Goal: Use online tool/utility: Utilize a website feature to perform a specific function

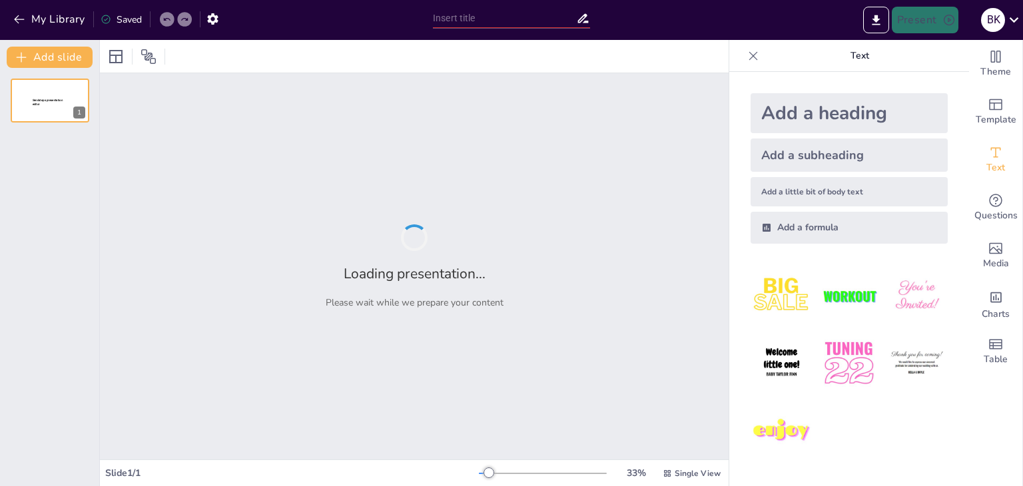
type input "Imported Sales Meet Review-[PERSON_NAME].pptx"
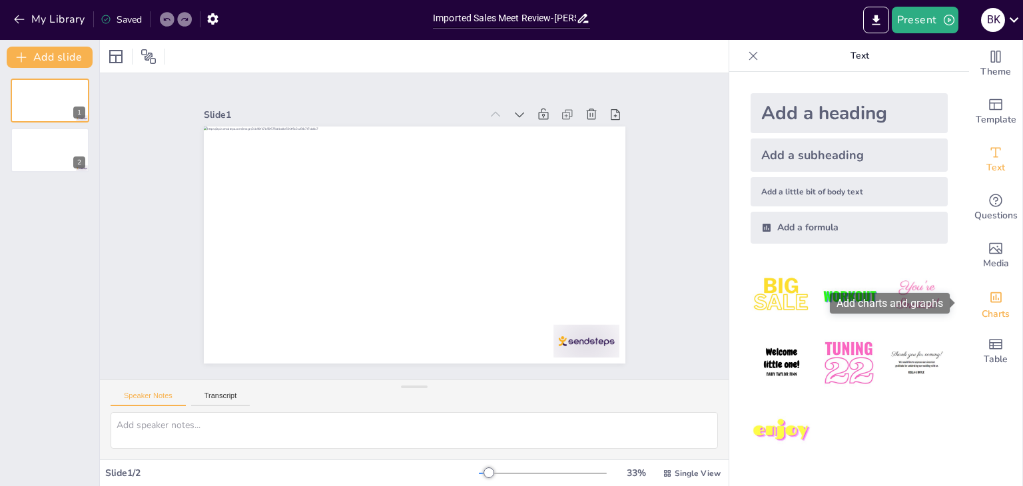
click at [994, 302] on div "Charts" at bounding box center [995, 304] width 53 height 48
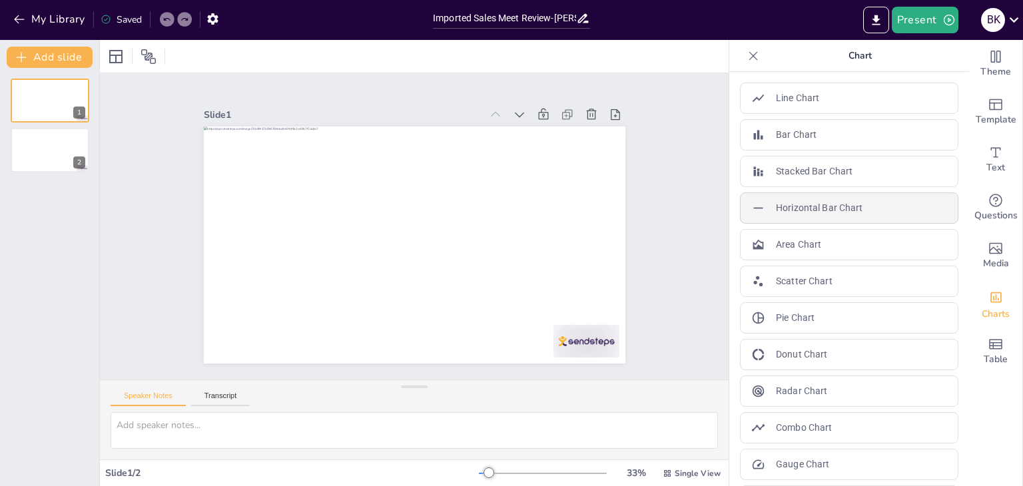
click at [883, 209] on div "Horizontal Bar Chart" at bounding box center [849, 208] width 218 height 31
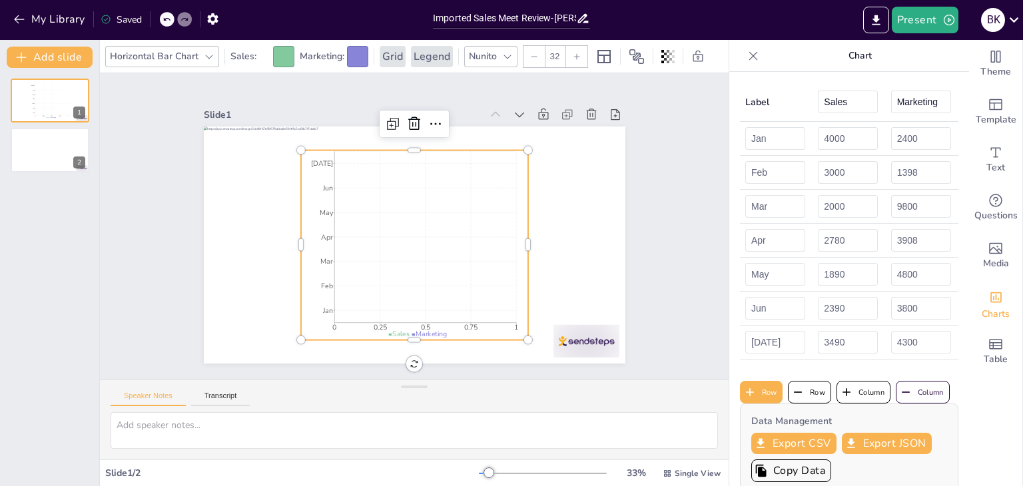
click at [747, 57] on icon at bounding box center [753, 55] width 13 height 13
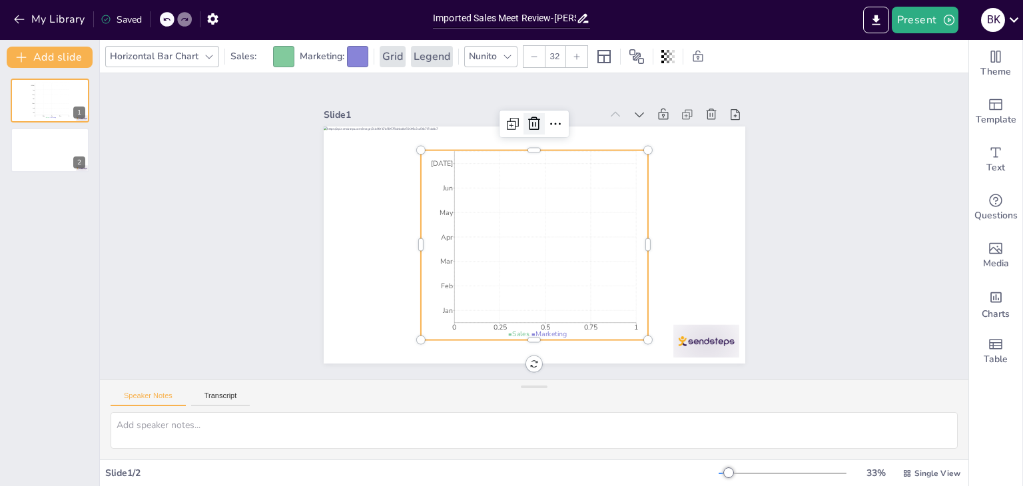
click at [622, 248] on icon at bounding box center [632, 258] width 20 height 20
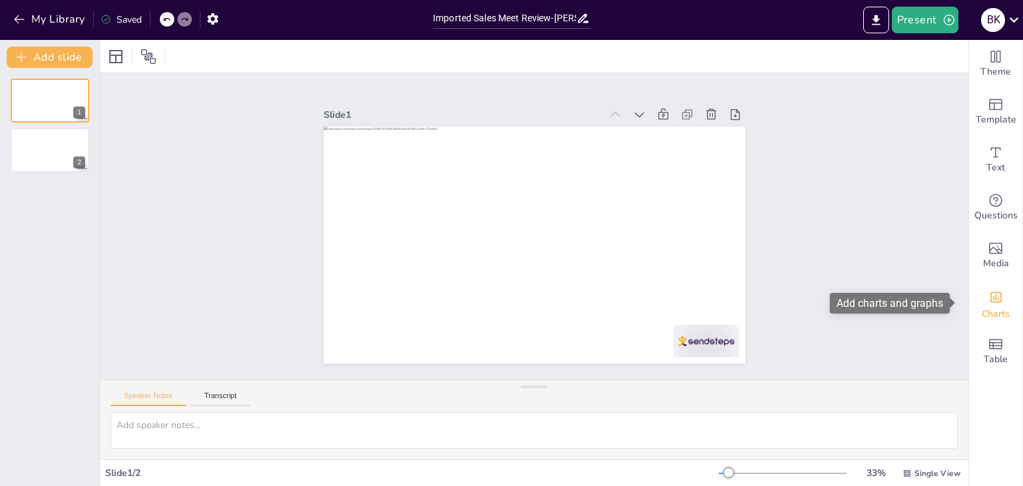
click at [990, 304] on icon "Add charts and graphs" at bounding box center [996, 297] width 14 height 14
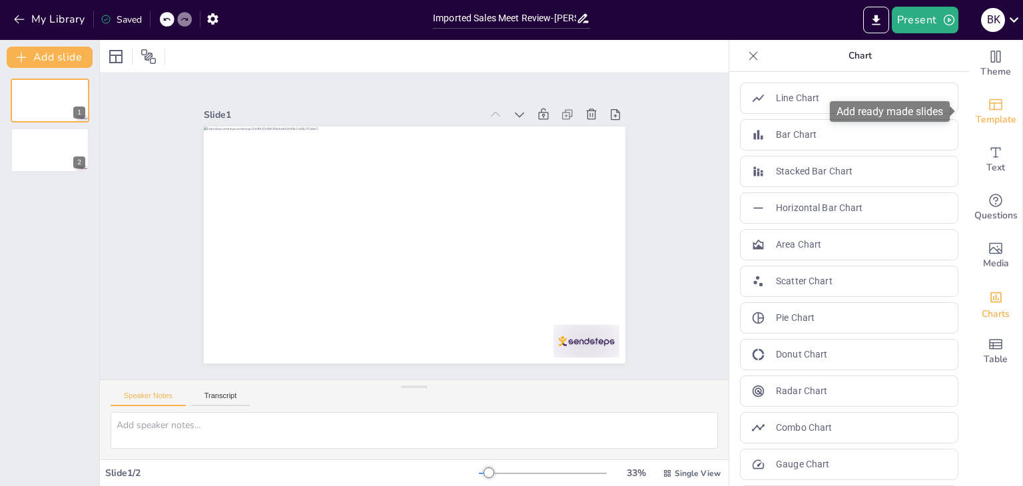
click at [986, 120] on span "Template" at bounding box center [996, 120] width 41 height 15
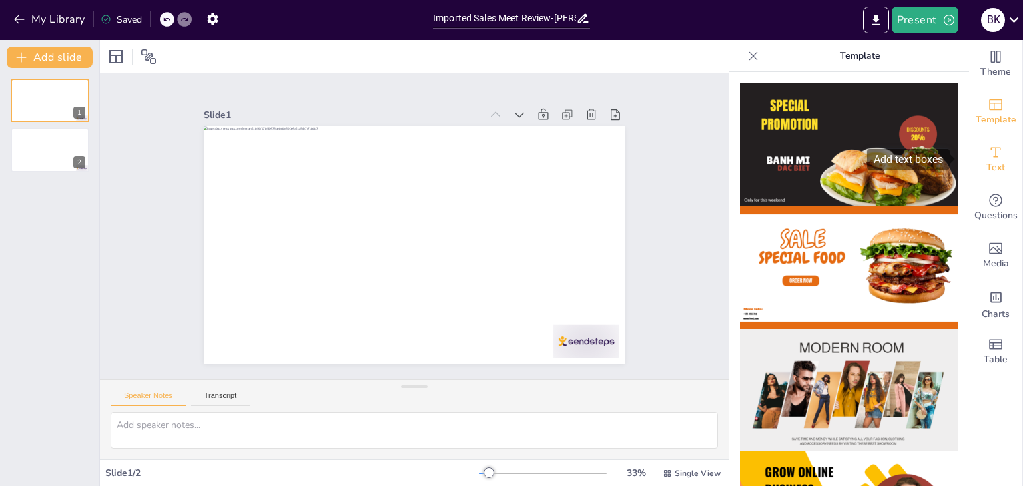
click at [994, 169] on span "Text" at bounding box center [996, 168] width 19 height 15
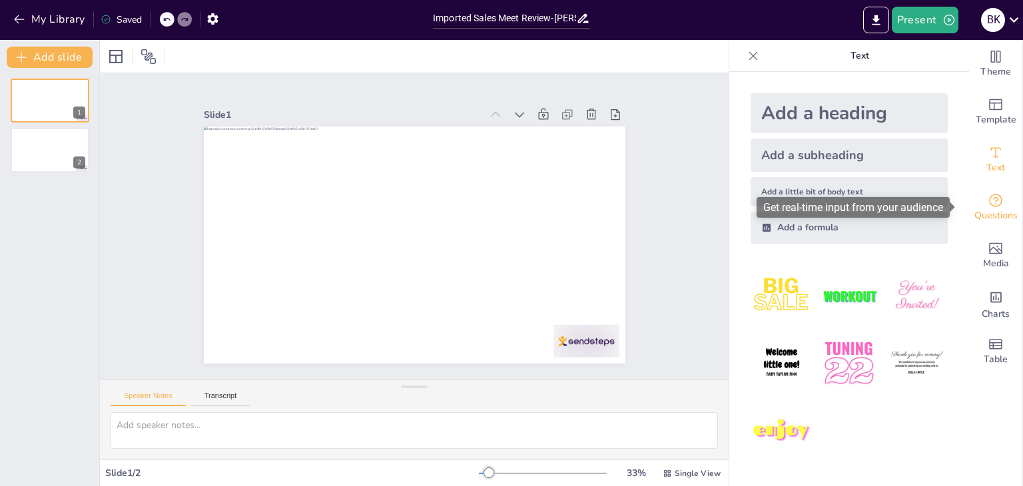
click at [991, 201] on icon "Get real-time input from your audience" at bounding box center [996, 201] width 16 height 16
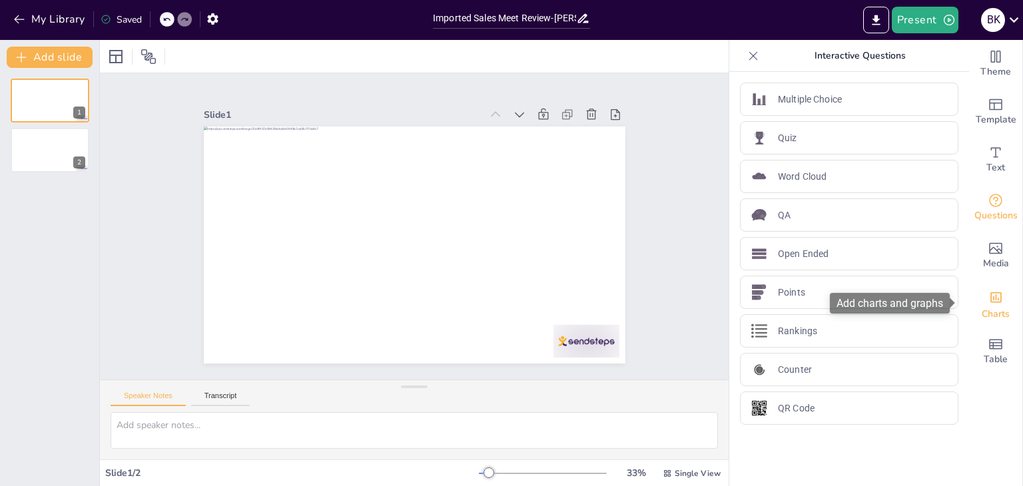
click at [989, 301] on icon "Add charts and graphs" at bounding box center [996, 297] width 14 height 14
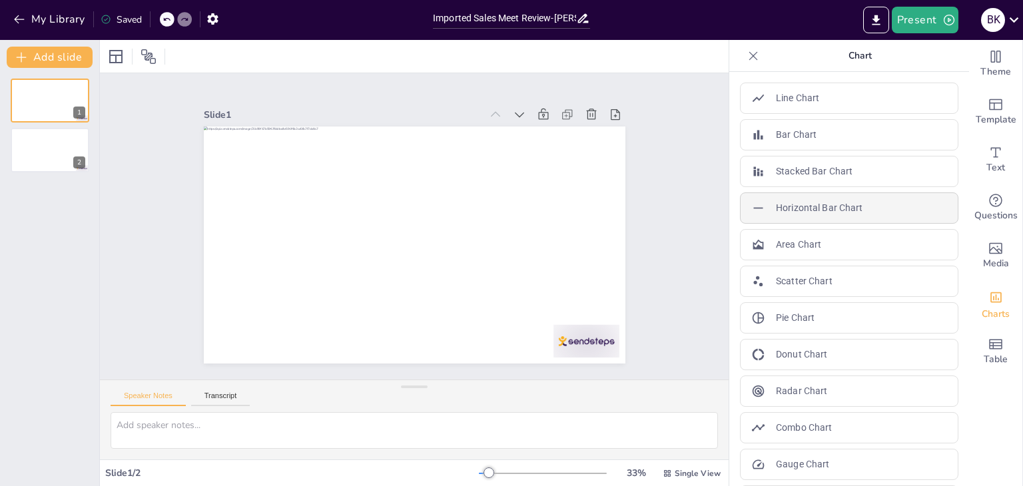
click at [842, 201] on p "Horizontal Bar Chart" at bounding box center [819, 208] width 87 height 14
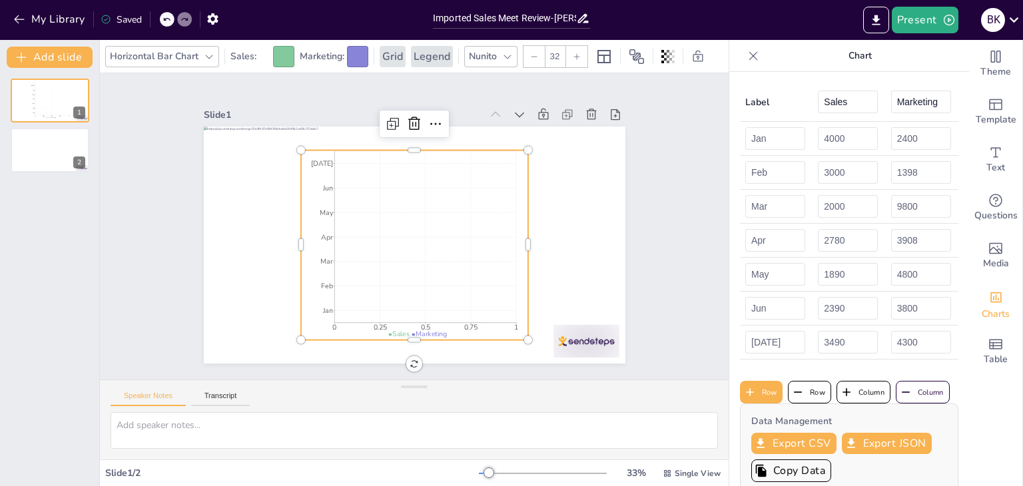
click at [732, 54] on div "Chart" at bounding box center [849, 56] width 240 height 32
click at [747, 54] on icon at bounding box center [753, 55] width 13 height 13
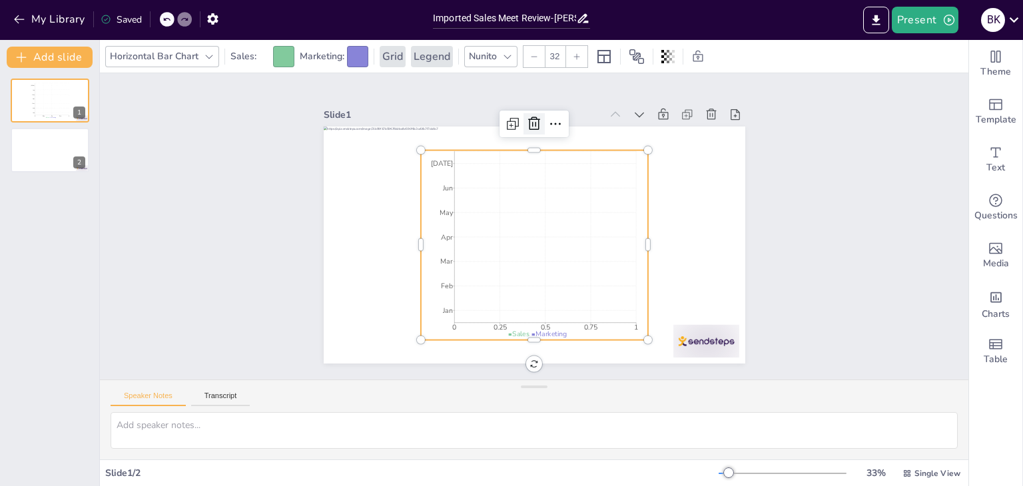
click at [566, 122] on icon at bounding box center [576, 132] width 21 height 21
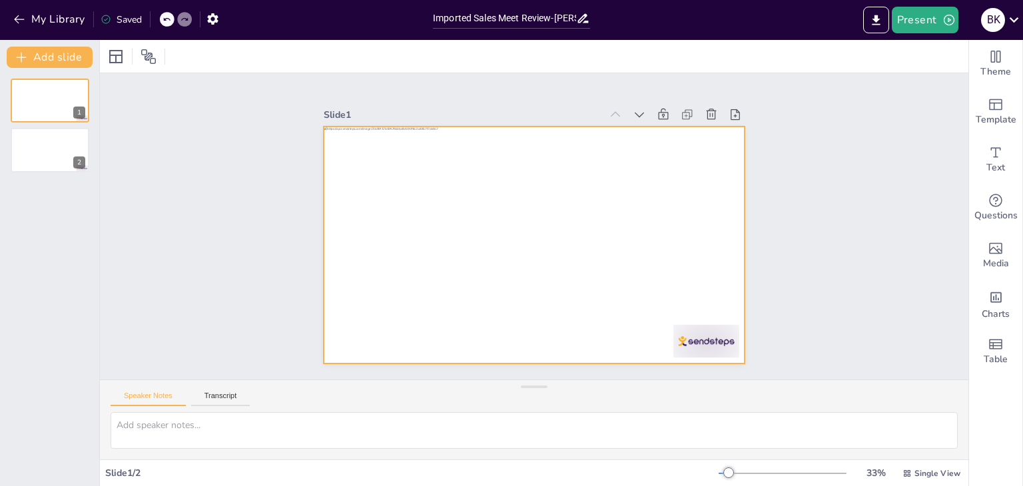
click at [378, 183] on div at bounding box center [517, 234] width 388 height 482
click at [1011, 17] on icon at bounding box center [1014, 19] width 9 height 5
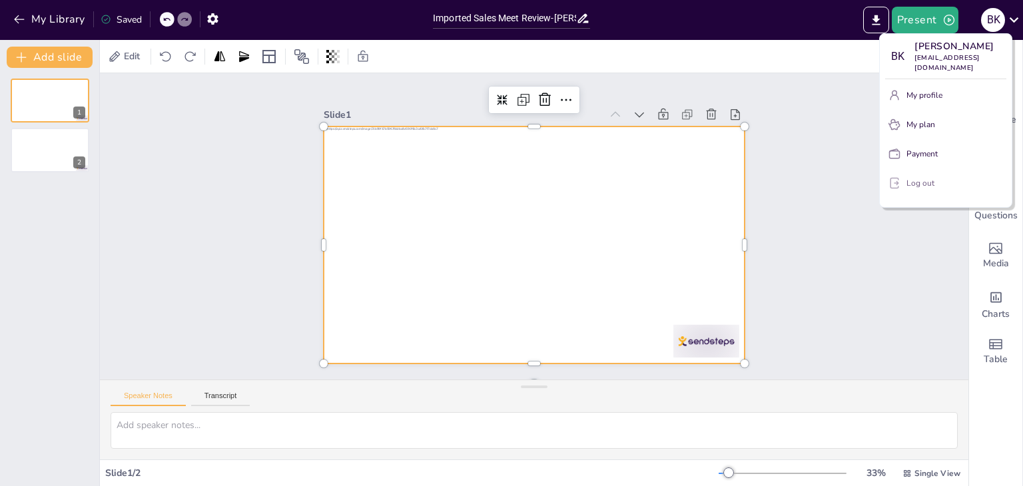
click at [917, 177] on p "Log out" at bounding box center [921, 183] width 28 height 12
